Goal: Transaction & Acquisition: Book appointment/travel/reservation

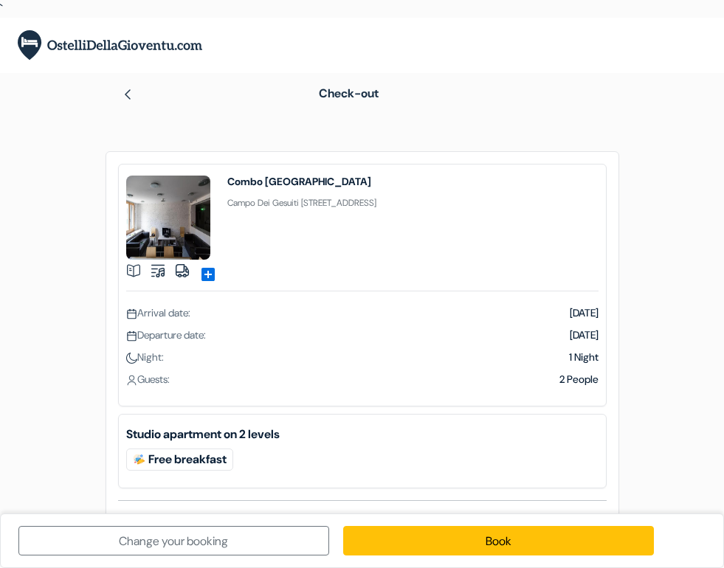
scroll to position [109, 0]
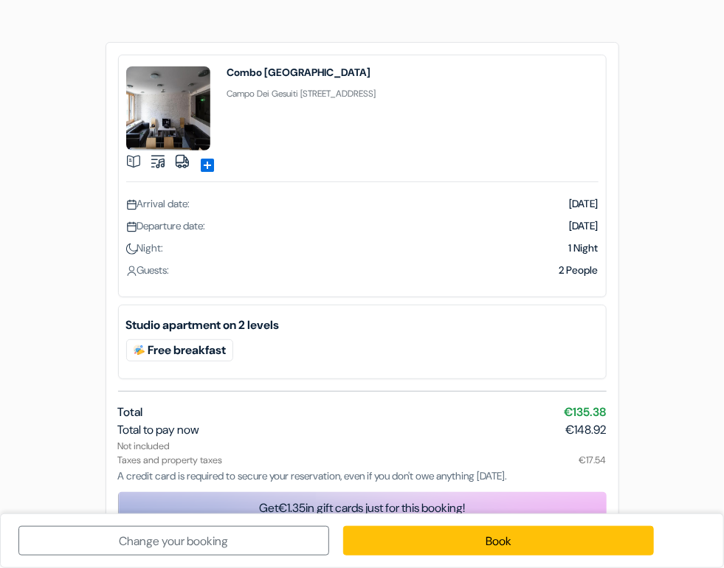
click at [640, 361] on form "Check-out add_box Combo [GEOGRAPHIC_DATA] [GEOGRAPHIC_DATA] [STREET_ADDRESS] Pr…" at bounding box center [362, 241] width 724 height 554
click at [639, 402] on form "Check-out add_box Combo [GEOGRAPHIC_DATA] [GEOGRAPHIC_DATA] [STREET_ADDRESS] Pr…" at bounding box center [362, 241] width 724 height 554
drag, startPoint x: 643, startPoint y: 410, endPoint x: 645, endPoint y: 418, distance: 7.7
click at [643, 412] on form "Check-out add_box Combo [GEOGRAPHIC_DATA] [GEOGRAPHIC_DATA] [STREET_ADDRESS] Pr…" at bounding box center [362, 241] width 724 height 554
click at [646, 418] on form "Check-out add_box Combo [GEOGRAPHIC_DATA] [GEOGRAPHIC_DATA] [STREET_ADDRESS] Pr…" at bounding box center [362, 241] width 724 height 554
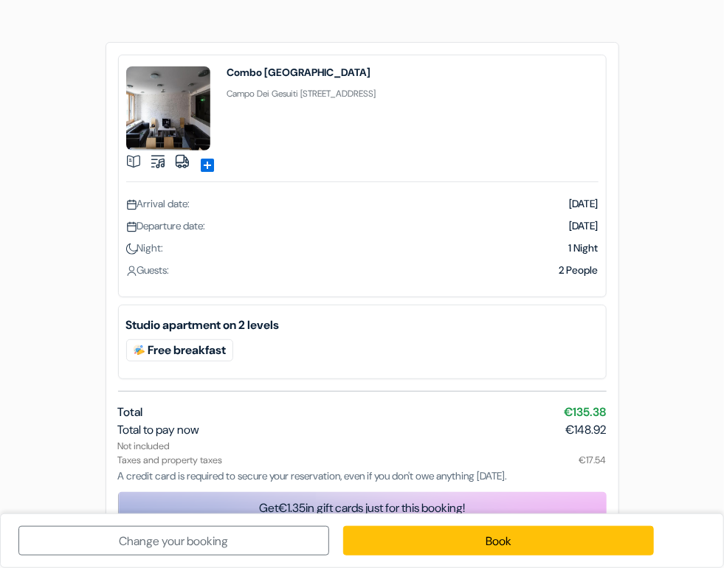
click at [647, 421] on form "Check-out add_box Combo [GEOGRAPHIC_DATA] [GEOGRAPHIC_DATA] [STREET_ADDRESS] Pr…" at bounding box center [362, 241] width 724 height 554
click at [648, 429] on form "Check-out add_box Combo [GEOGRAPHIC_DATA] [GEOGRAPHIC_DATA] [STREET_ADDRESS] Pr…" at bounding box center [362, 241] width 724 height 554
click at [646, 437] on form "Check-out add_box Combo [GEOGRAPHIC_DATA] [GEOGRAPHIC_DATA] [STREET_ADDRESS] Pr…" at bounding box center [362, 241] width 724 height 554
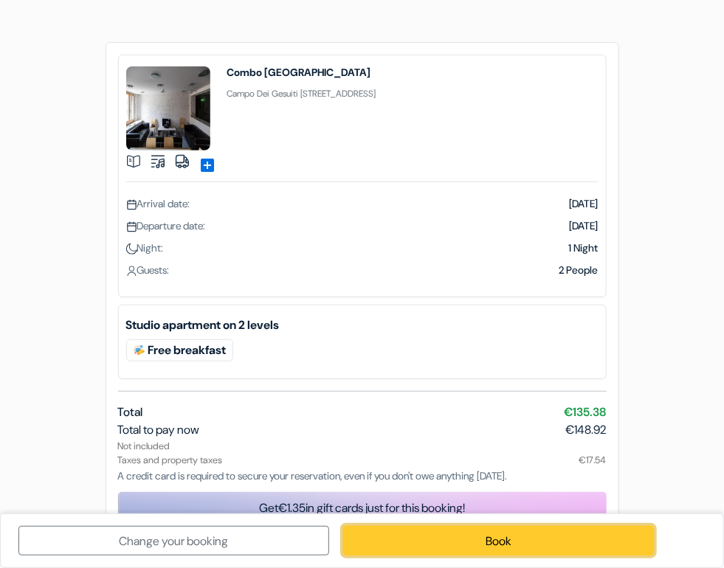
click at [572, 534] on link "Book" at bounding box center [498, 541] width 311 height 30
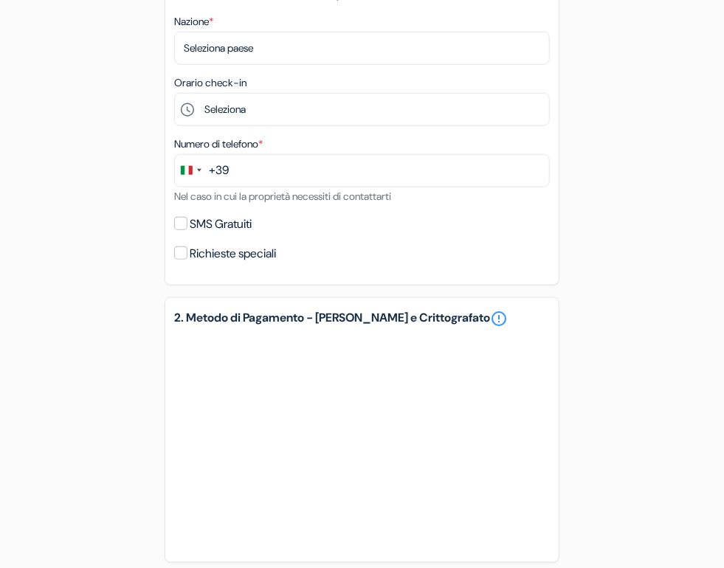
scroll to position [612, 0]
